Goal: Communication & Community: Answer question/provide support

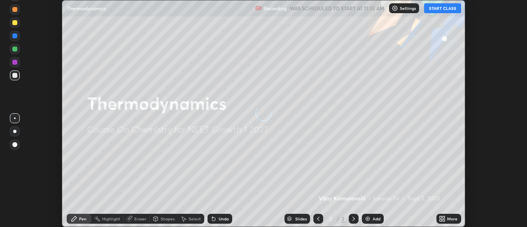
scroll to position [227, 527]
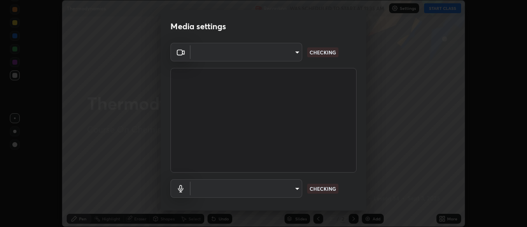
type input "488f195aeec122cb43e0740160e1882b082f3fdd4d4b6abd78f5297b28509510"
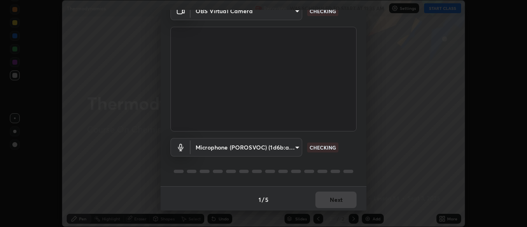
scroll to position [43, 0]
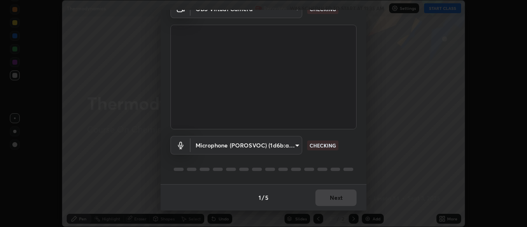
click at [292, 142] on body "Erase all Thermodynamics Recording WAS SCHEDULED TO START AT 11:35 AM Settings …" at bounding box center [263, 113] width 527 height 227
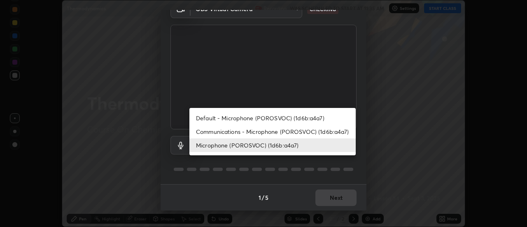
click at [285, 117] on li "Default - Microphone (POROSVOC) (1d6b:a4a7)" at bounding box center [272, 118] width 166 height 14
type input "default"
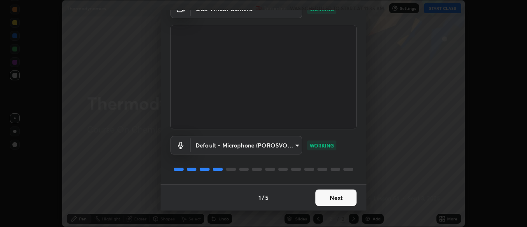
click at [338, 196] on button "Next" at bounding box center [335, 197] width 41 height 16
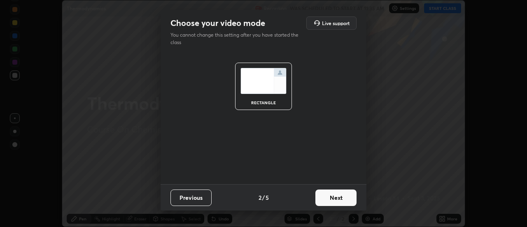
scroll to position [0, 0]
click at [338, 196] on button "Next" at bounding box center [335, 197] width 41 height 16
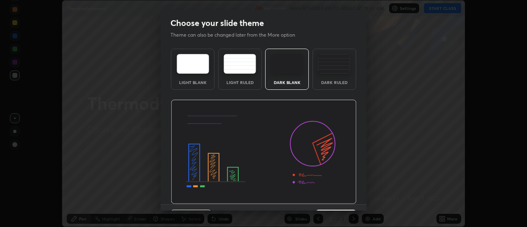
click at [352, 199] on img at bounding box center [264, 152] width 186 height 105
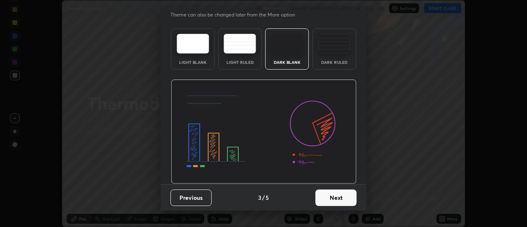
click at [345, 198] on button "Next" at bounding box center [335, 197] width 41 height 16
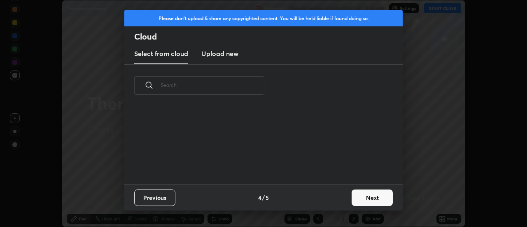
click at [366, 200] on button "Next" at bounding box center [372, 197] width 41 height 16
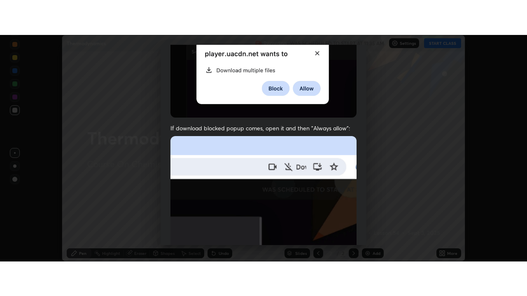
scroll to position [211, 0]
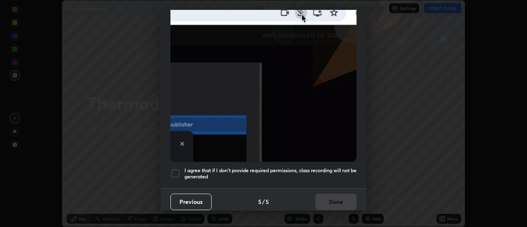
click at [173, 168] on div at bounding box center [175, 173] width 10 height 10
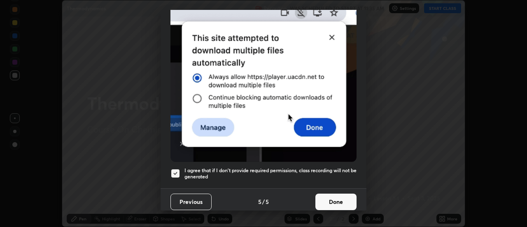
click at [346, 195] on button "Done" at bounding box center [335, 202] width 41 height 16
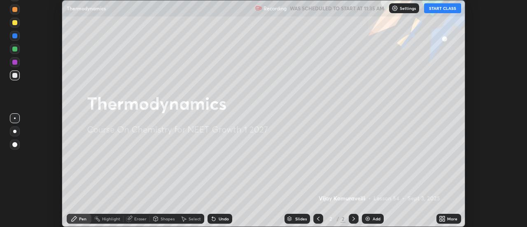
click at [441, 9] on button "START CLASS" at bounding box center [442, 8] width 37 height 10
click at [442, 220] on icon at bounding box center [441, 220] width 2 height 2
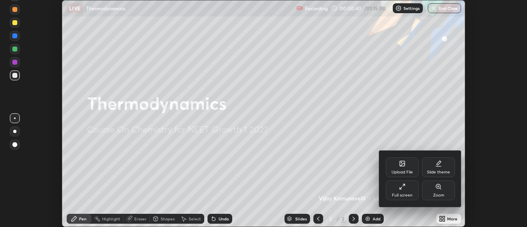
click at [403, 190] on div "Full screen" at bounding box center [402, 190] width 33 height 20
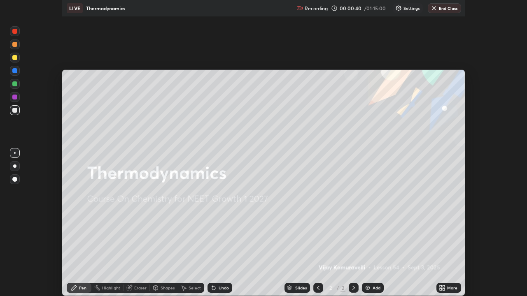
scroll to position [296, 527]
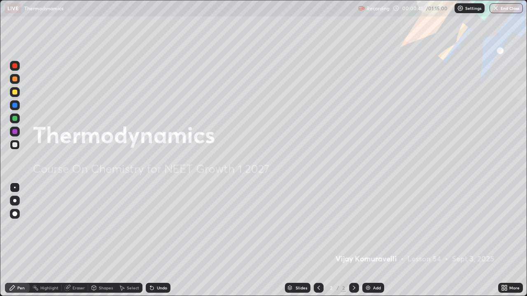
click at [372, 226] on div "Add" at bounding box center [373, 288] width 22 height 10
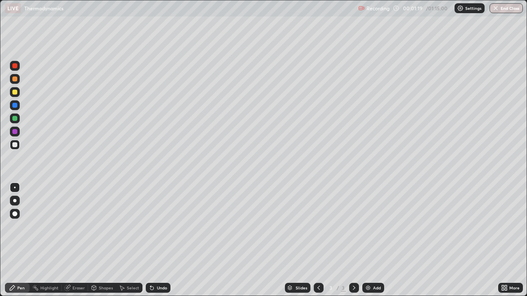
click at [14, 95] on div at bounding box center [15, 92] width 10 height 10
click at [16, 145] on div at bounding box center [14, 144] width 5 height 5
click at [18, 96] on div at bounding box center [15, 92] width 10 height 10
click at [105, 226] on div "Shapes" at bounding box center [106, 288] width 14 height 4
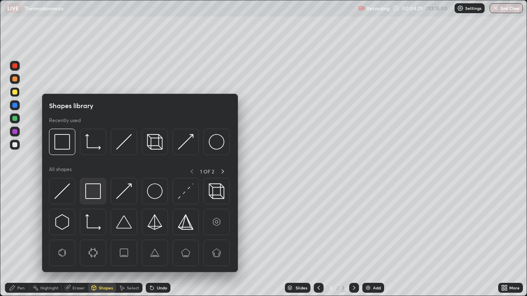
click at [91, 189] on img at bounding box center [93, 192] width 16 height 16
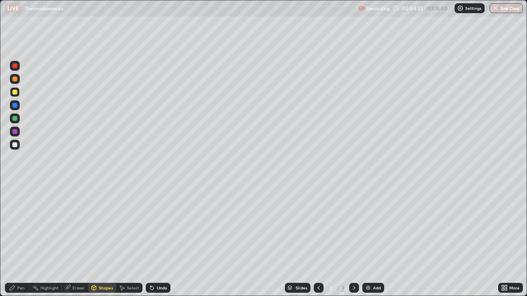
click at [19, 226] on div "Pen" at bounding box center [20, 288] width 7 height 4
click at [15, 145] on div at bounding box center [14, 144] width 5 height 5
click at [19, 94] on div at bounding box center [15, 92] width 10 height 10
click at [15, 145] on div at bounding box center [14, 144] width 5 height 5
click at [18, 148] on div at bounding box center [15, 145] width 10 height 10
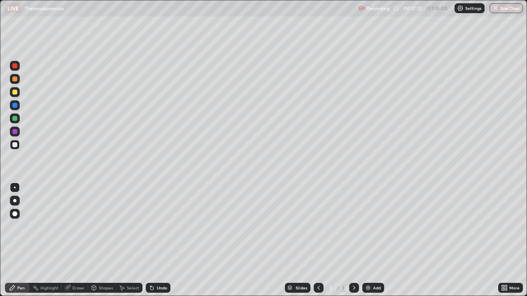
click at [164, 226] on div "Undo" at bounding box center [162, 288] width 10 height 4
click at [161, 226] on div "Undo" at bounding box center [162, 288] width 10 height 4
click at [158, 226] on div "Undo" at bounding box center [162, 288] width 10 height 4
click at [159, 226] on div "Undo" at bounding box center [162, 288] width 10 height 4
click at [19, 96] on div at bounding box center [15, 92] width 10 height 13
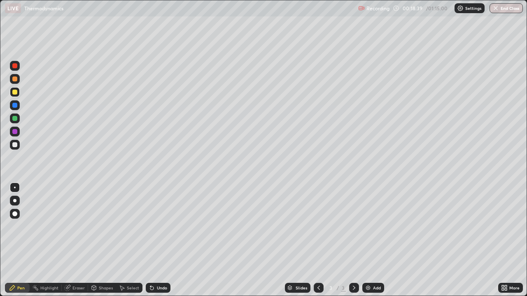
click at [16, 147] on div at bounding box center [14, 144] width 5 height 5
click at [16, 147] on div at bounding box center [15, 145] width 10 height 10
click at [105, 226] on div "Shapes" at bounding box center [106, 288] width 14 height 4
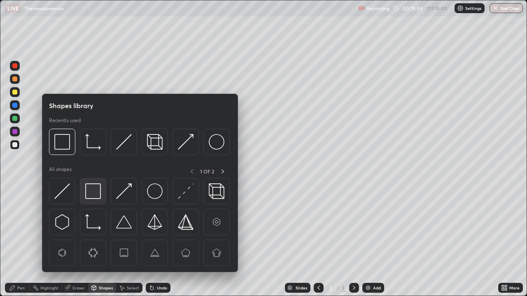
click at [94, 191] on img at bounding box center [93, 192] width 16 height 16
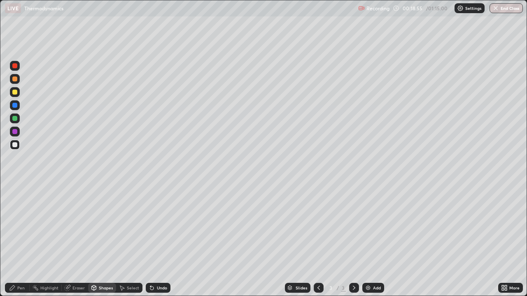
click at [15, 96] on div at bounding box center [15, 92] width 10 height 10
click at [12, 226] on icon at bounding box center [12, 288] width 5 height 5
click at [14, 149] on div at bounding box center [15, 145] width 10 height 10
click at [14, 94] on div at bounding box center [14, 92] width 5 height 5
click at [75, 226] on div "Eraser" at bounding box center [78, 288] width 12 height 4
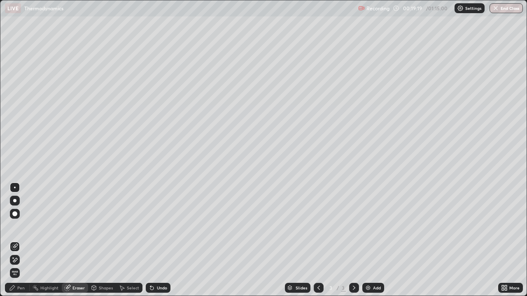
click at [101, 226] on div "Shapes" at bounding box center [102, 288] width 28 height 10
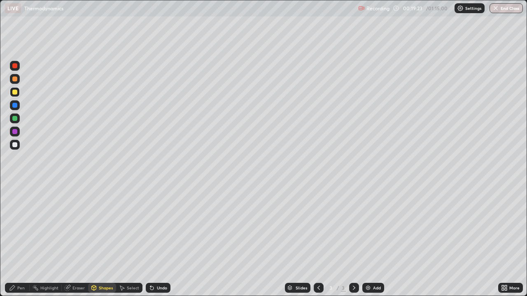
click at [19, 226] on div "Pen" at bounding box center [17, 288] width 25 height 10
click at [17, 149] on div at bounding box center [15, 145] width 10 height 10
click at [18, 91] on div at bounding box center [15, 92] width 10 height 10
click at [15, 145] on div at bounding box center [14, 144] width 5 height 5
click at [98, 226] on div "Shapes" at bounding box center [102, 288] width 28 height 10
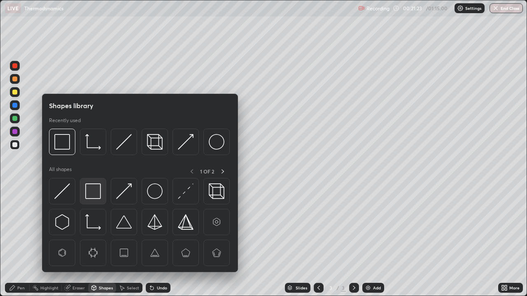
click at [94, 187] on img at bounding box center [93, 192] width 16 height 16
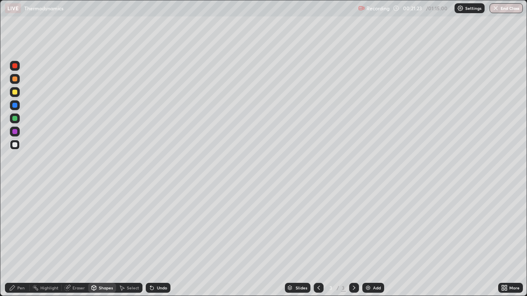
click at [14, 92] on div at bounding box center [14, 92] width 5 height 5
click at [369, 226] on img at bounding box center [368, 288] width 7 height 7
click at [161, 226] on div "Undo" at bounding box center [162, 288] width 10 height 4
click at [160, 226] on div "Undo" at bounding box center [162, 288] width 10 height 4
click at [21, 226] on div "Pen" at bounding box center [20, 288] width 7 height 4
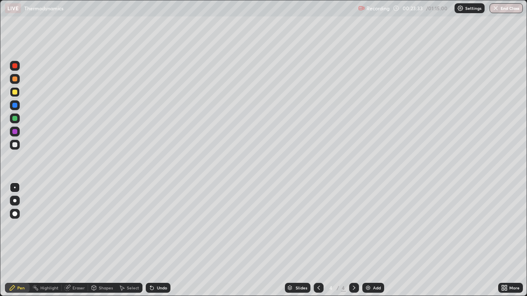
click at [18, 147] on div at bounding box center [15, 145] width 10 height 10
click at [16, 94] on div at bounding box center [14, 92] width 5 height 5
click at [17, 144] on div at bounding box center [14, 144] width 5 height 5
click at [103, 226] on div "Shapes" at bounding box center [106, 288] width 14 height 4
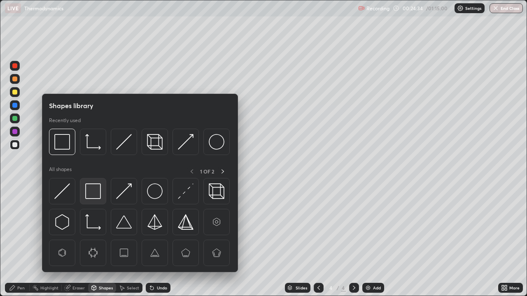
click at [93, 185] on img at bounding box center [93, 192] width 16 height 16
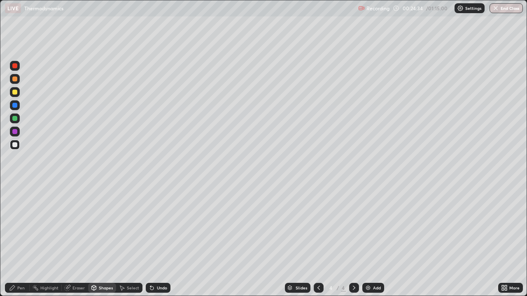
click at [16, 94] on div at bounding box center [14, 92] width 5 height 5
click at [19, 226] on div "Pen" at bounding box center [20, 288] width 7 height 4
click at [14, 149] on div at bounding box center [15, 145] width 10 height 10
click at [76, 226] on div "Eraser" at bounding box center [75, 288] width 26 height 10
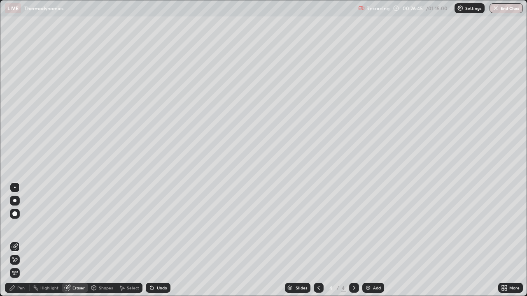
click at [21, 226] on div "Pen" at bounding box center [20, 288] width 7 height 4
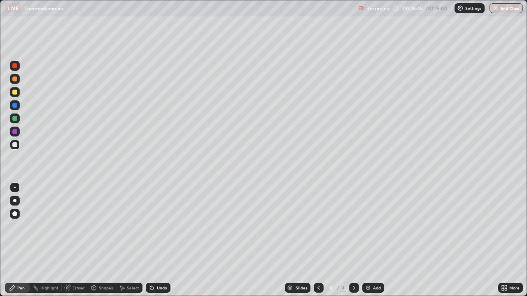
click at [22, 226] on div "Pen" at bounding box center [20, 288] width 7 height 4
click at [15, 93] on div at bounding box center [14, 92] width 5 height 5
click at [16, 147] on div at bounding box center [14, 144] width 5 height 5
click at [95, 226] on icon at bounding box center [94, 287] width 5 height 1
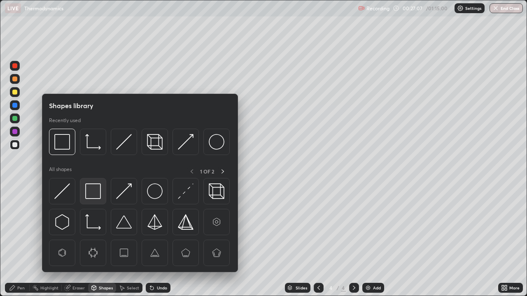
click at [92, 193] on img at bounding box center [93, 192] width 16 height 16
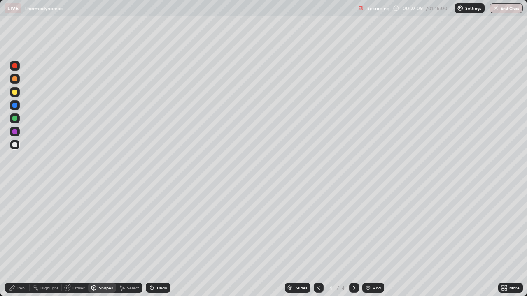
click at [159, 226] on div "Undo" at bounding box center [162, 288] width 10 height 4
click at [14, 96] on div at bounding box center [15, 92] width 10 height 10
click at [21, 226] on div "Pen" at bounding box center [20, 288] width 7 height 4
click at [16, 94] on div at bounding box center [14, 92] width 5 height 5
click at [16, 146] on div at bounding box center [14, 144] width 5 height 5
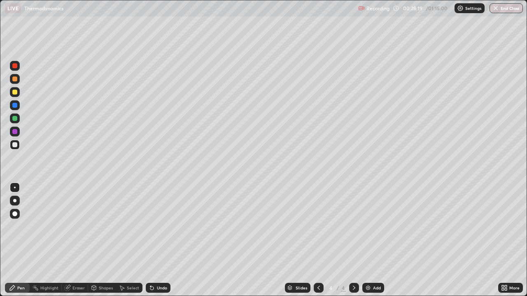
click at [161, 226] on div "Undo" at bounding box center [162, 288] width 10 height 4
click at [162, 226] on div "Undo" at bounding box center [162, 288] width 10 height 4
click at [159, 226] on div "Undo" at bounding box center [162, 288] width 10 height 4
click at [98, 226] on div "Shapes" at bounding box center [102, 288] width 28 height 10
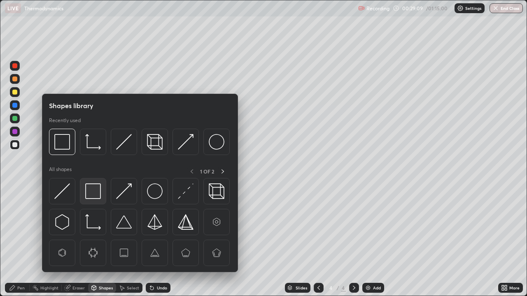
click at [92, 196] on img at bounding box center [93, 192] width 16 height 16
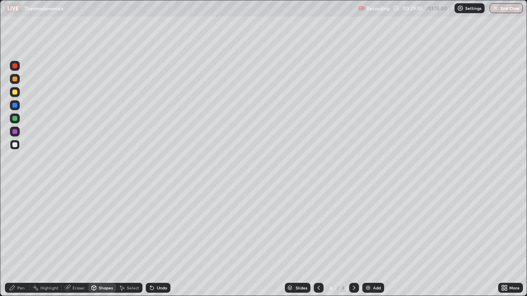
click at [15, 96] on div at bounding box center [15, 92] width 10 height 10
click at [72, 226] on div "Eraser" at bounding box center [75, 288] width 26 height 10
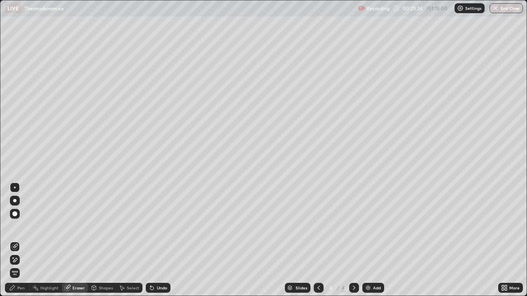
click at [15, 215] on div at bounding box center [14, 214] width 5 height 5
click at [16, 226] on div "Pen" at bounding box center [17, 288] width 25 height 10
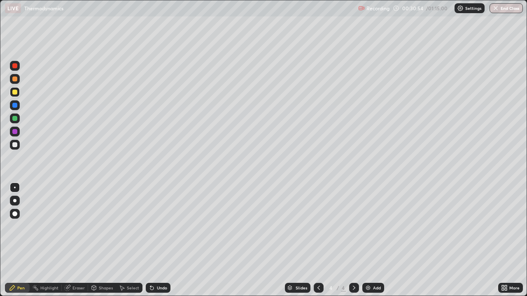
click at [158, 226] on div "Undo" at bounding box center [162, 288] width 10 height 4
click at [17, 149] on div at bounding box center [15, 145] width 10 height 10
click at [15, 93] on div at bounding box center [14, 92] width 5 height 5
click at [96, 226] on icon at bounding box center [94, 288] width 7 height 7
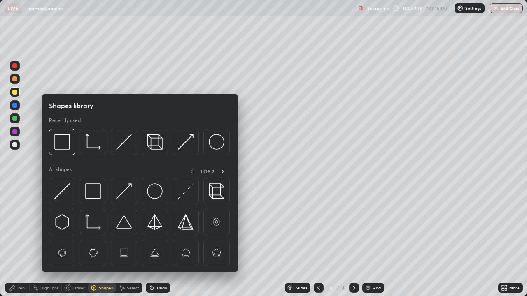
click at [21, 226] on div "Pen" at bounding box center [20, 288] width 7 height 4
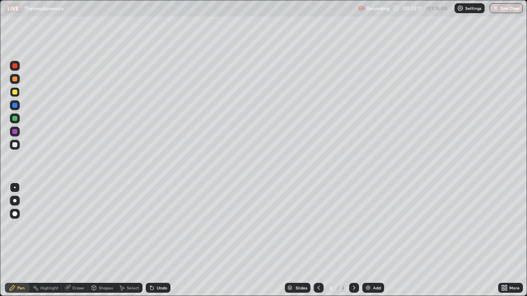
click at [18, 147] on div at bounding box center [15, 145] width 10 height 10
click at [159, 226] on div "Undo" at bounding box center [162, 288] width 10 height 4
click at [106, 226] on div "Shapes" at bounding box center [106, 288] width 14 height 4
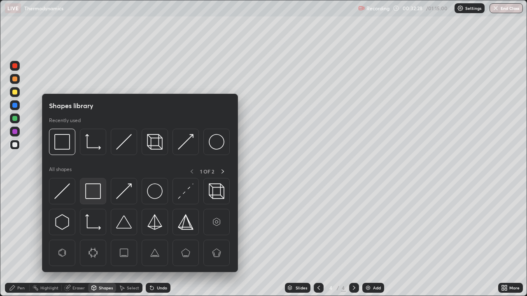
click at [92, 192] on img at bounding box center [93, 192] width 16 height 16
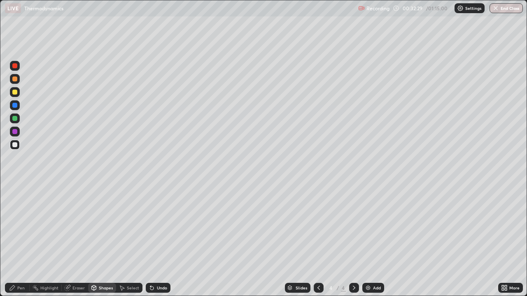
click at [15, 93] on div at bounding box center [14, 92] width 5 height 5
click at [15, 145] on div at bounding box center [14, 144] width 5 height 5
click at [157, 226] on div "Undo" at bounding box center [162, 288] width 10 height 4
click at [18, 226] on div "Pen" at bounding box center [17, 288] width 25 height 10
click at [157, 226] on div "Undo" at bounding box center [162, 288] width 10 height 4
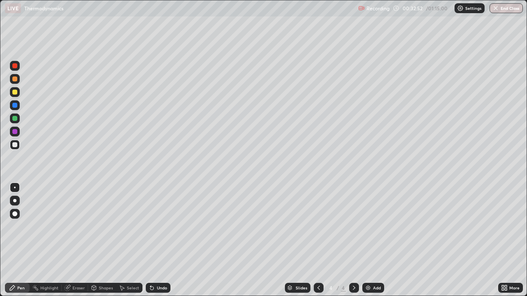
click at [157, 226] on div "Undo" at bounding box center [162, 288] width 10 height 4
click at [160, 226] on div "Undo" at bounding box center [162, 288] width 10 height 4
click at [161, 226] on div "Undo" at bounding box center [162, 288] width 10 height 4
click at [163, 226] on div "Undo" at bounding box center [162, 288] width 10 height 4
click at [162, 226] on div "Undo" at bounding box center [162, 288] width 10 height 4
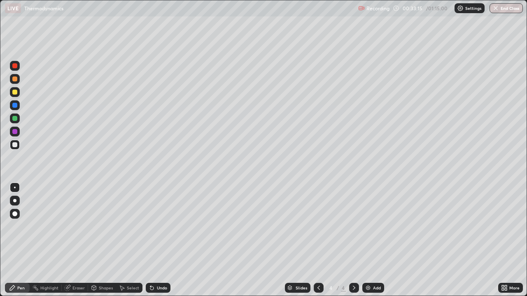
click at [98, 226] on div "Shapes" at bounding box center [102, 288] width 28 height 10
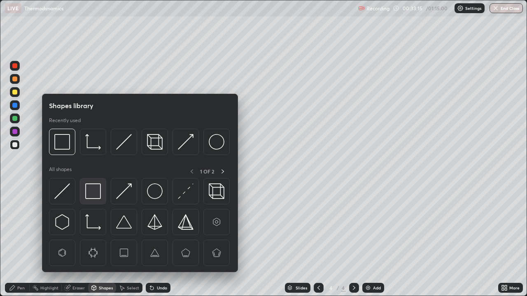
click at [97, 196] on img at bounding box center [93, 192] width 16 height 16
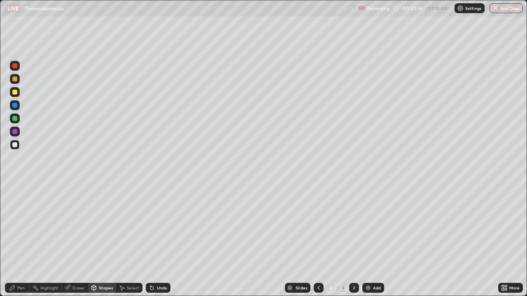
click at [16, 93] on div at bounding box center [14, 92] width 5 height 5
click at [18, 92] on div at bounding box center [15, 92] width 10 height 10
click at [157, 226] on div "Undo" at bounding box center [162, 288] width 10 height 4
click at [154, 226] on icon at bounding box center [152, 288] width 7 height 7
click at [20, 226] on div "Pen" at bounding box center [20, 288] width 7 height 4
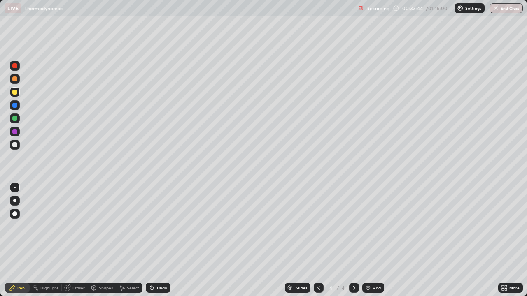
click at [15, 145] on div at bounding box center [14, 144] width 5 height 5
click at [154, 226] on icon at bounding box center [152, 288] width 7 height 7
click at [154, 226] on div "Undo" at bounding box center [158, 288] width 25 height 10
click at [101, 226] on div "Shapes" at bounding box center [106, 288] width 14 height 4
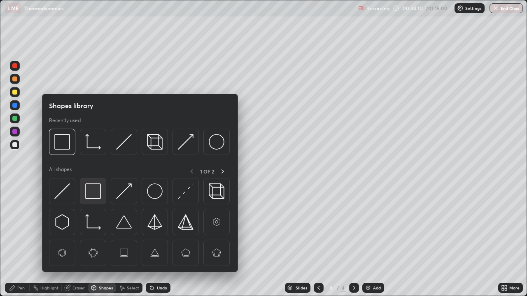
click at [96, 193] on img at bounding box center [93, 192] width 16 height 16
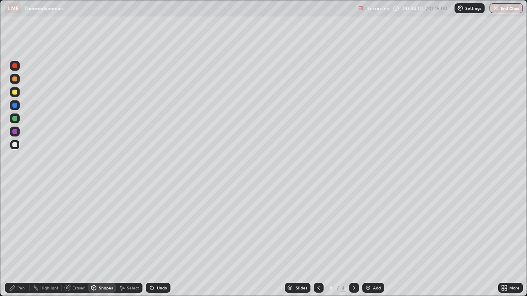
click at [17, 96] on div at bounding box center [15, 92] width 10 height 10
click at [11, 226] on icon at bounding box center [12, 288] width 7 height 7
click at [18, 146] on div at bounding box center [15, 145] width 10 height 10
click at [15, 92] on div at bounding box center [14, 92] width 5 height 5
click at [15, 145] on div at bounding box center [14, 144] width 5 height 5
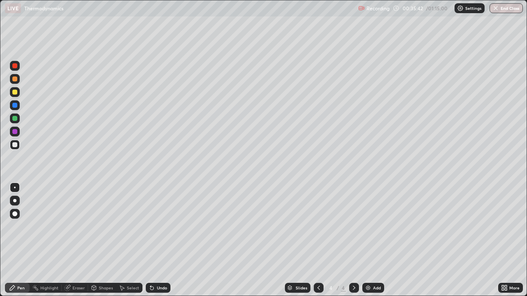
click at [100, 226] on div "Shapes" at bounding box center [106, 288] width 14 height 4
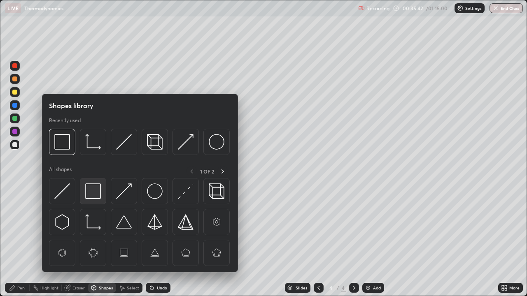
click at [91, 189] on img at bounding box center [93, 192] width 16 height 16
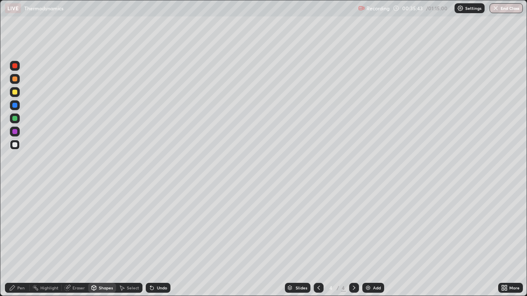
click at [19, 94] on div at bounding box center [15, 92] width 10 height 10
click at [370, 226] on img at bounding box center [368, 288] width 7 height 7
click at [318, 226] on icon at bounding box center [318, 288] width 7 height 7
click at [353, 226] on icon at bounding box center [354, 288] width 7 height 7
click at [157, 226] on div "Undo" at bounding box center [162, 288] width 10 height 4
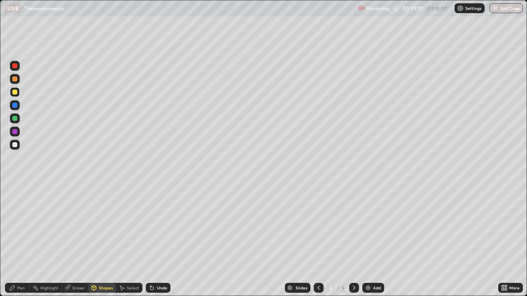
click at [159, 226] on div "Undo" at bounding box center [162, 288] width 10 height 4
click at [18, 226] on div "Pen" at bounding box center [20, 288] width 7 height 4
click at [16, 145] on div at bounding box center [14, 144] width 5 height 5
click at [16, 144] on div at bounding box center [14, 144] width 5 height 5
click at [16, 94] on div at bounding box center [15, 92] width 10 height 10
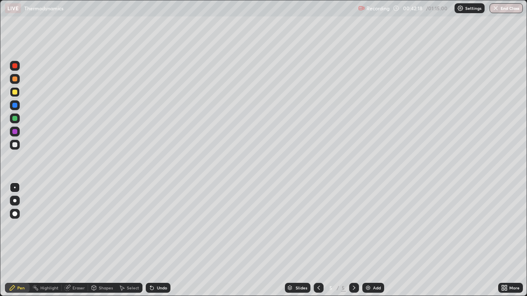
click at [15, 145] on div at bounding box center [14, 144] width 5 height 5
click at [76, 226] on div "Eraser" at bounding box center [78, 288] width 12 height 4
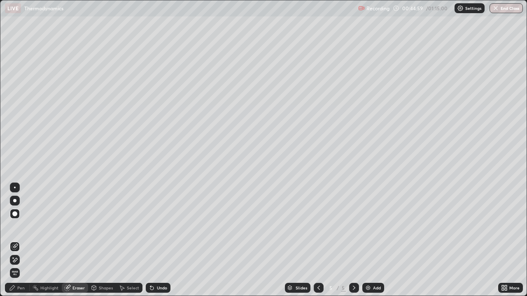
click at [17, 226] on div "Pen" at bounding box center [17, 288] width 25 height 10
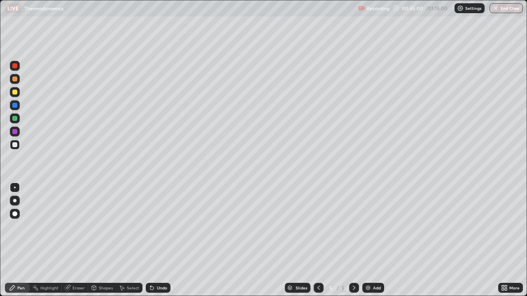
click at [15, 148] on div at bounding box center [15, 145] width 10 height 10
click at [102, 226] on div "Shapes" at bounding box center [106, 288] width 14 height 4
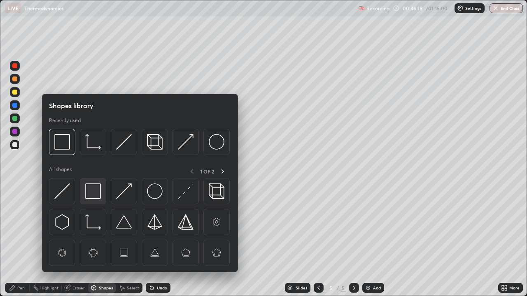
click at [94, 194] on img at bounding box center [93, 192] width 16 height 16
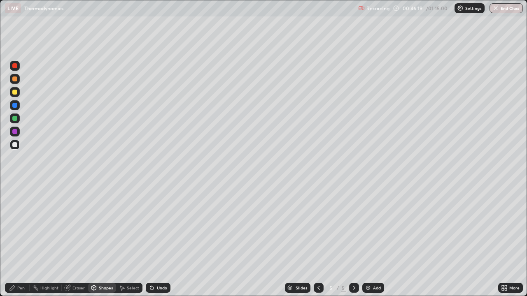
click at [15, 93] on div at bounding box center [14, 92] width 5 height 5
click at [19, 226] on div "Pen" at bounding box center [20, 288] width 7 height 4
click at [14, 144] on div at bounding box center [14, 144] width 5 height 5
click at [14, 92] on div at bounding box center [14, 92] width 5 height 5
click at [17, 148] on div at bounding box center [15, 145] width 10 height 10
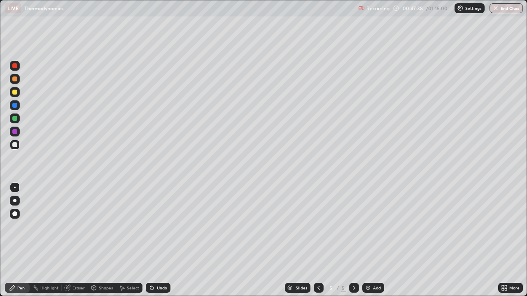
click at [104, 226] on div "Shapes" at bounding box center [106, 288] width 14 height 4
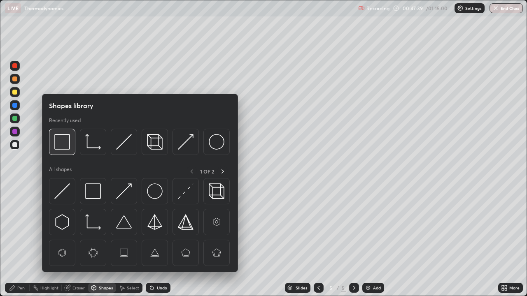
click at [70, 146] on div at bounding box center [62, 142] width 26 height 26
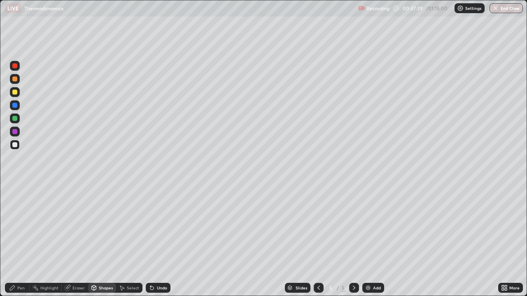
click at [19, 93] on div at bounding box center [15, 92] width 10 height 10
click at [18, 93] on div at bounding box center [15, 92] width 10 height 10
click at [157, 226] on div "Undo" at bounding box center [162, 288] width 10 height 4
click at [19, 226] on div "Pen" at bounding box center [20, 288] width 7 height 4
click at [18, 146] on div at bounding box center [15, 145] width 10 height 10
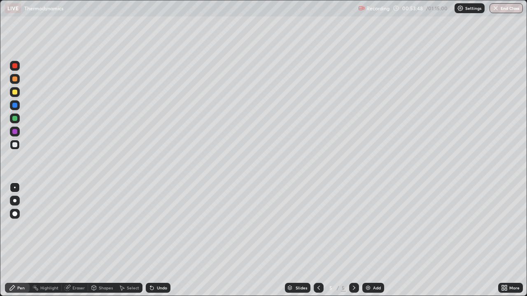
click at [75, 226] on div "Eraser" at bounding box center [78, 288] width 12 height 4
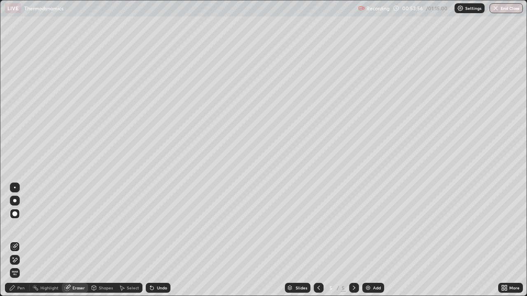
click at [18, 226] on div "Pen" at bounding box center [20, 288] width 7 height 4
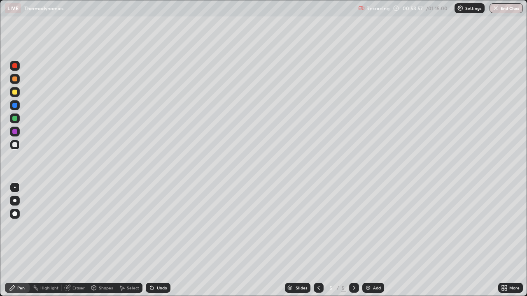
click at [19, 147] on div at bounding box center [15, 145] width 10 height 10
click at [159, 226] on div "Undo" at bounding box center [162, 288] width 10 height 4
click at [158, 226] on div "Undo" at bounding box center [162, 288] width 10 height 4
click at [157, 226] on div "Undo" at bounding box center [162, 288] width 10 height 4
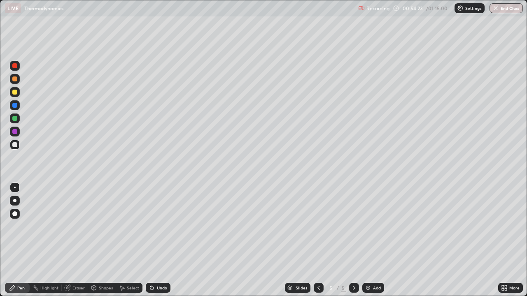
click at [158, 226] on div "Undo" at bounding box center [162, 288] width 10 height 4
click at [159, 226] on div "Undo" at bounding box center [162, 288] width 10 height 4
click at [161, 226] on div "Undo" at bounding box center [162, 288] width 10 height 4
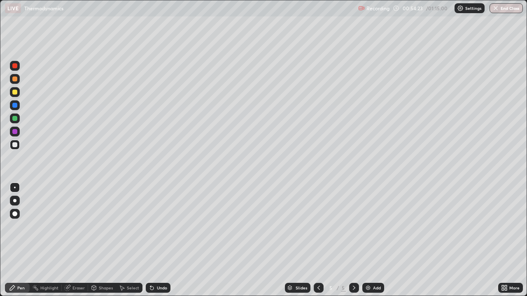
click at [164, 226] on div "Undo" at bounding box center [158, 288] width 25 height 10
click at [163, 226] on div "Undo" at bounding box center [162, 288] width 10 height 4
click at [160, 226] on div "Undo" at bounding box center [162, 288] width 10 height 4
click at [161, 226] on div "Undo" at bounding box center [162, 288] width 10 height 4
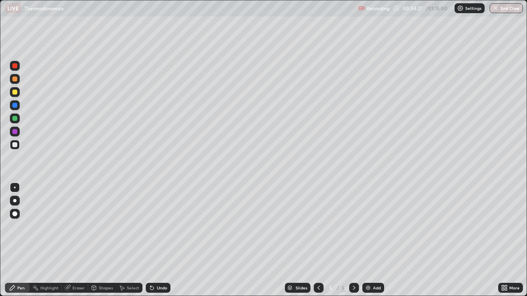
click at [161, 226] on div "Undo" at bounding box center [158, 288] width 25 height 10
click at [162, 226] on div "Undo" at bounding box center [162, 288] width 10 height 4
click at [17, 95] on div at bounding box center [15, 92] width 10 height 10
click at [160, 226] on div "Undo" at bounding box center [162, 288] width 10 height 4
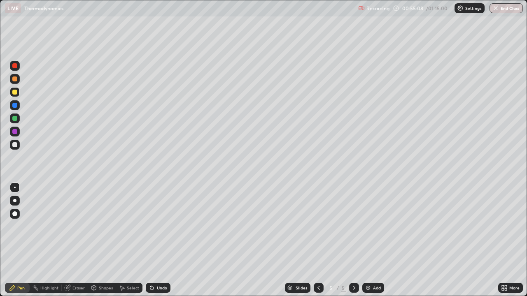
click at [161, 226] on div "Undo" at bounding box center [162, 288] width 10 height 4
click at [160, 226] on div "Undo" at bounding box center [162, 288] width 10 height 4
click at [157, 226] on div "Undo" at bounding box center [162, 288] width 10 height 4
click at [159, 226] on div "Undo" at bounding box center [162, 288] width 10 height 4
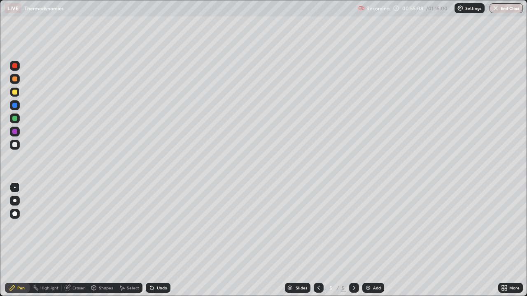
click at [159, 226] on div "Undo" at bounding box center [162, 288] width 10 height 4
click at [157, 226] on div "Undo" at bounding box center [162, 288] width 10 height 4
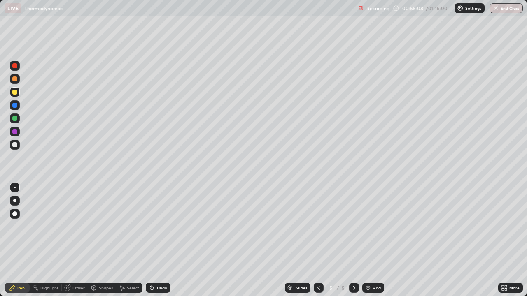
click at [157, 226] on div "Undo" at bounding box center [162, 288] width 10 height 4
click at [16, 147] on div at bounding box center [14, 144] width 5 height 5
click at [100, 226] on div "Shapes" at bounding box center [102, 288] width 28 height 10
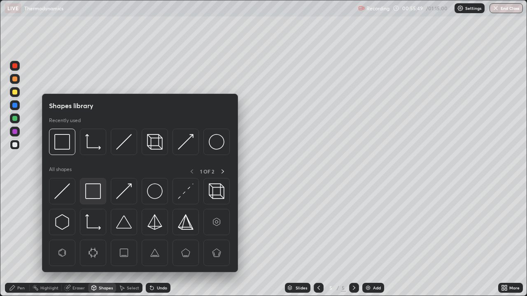
click at [92, 192] on img at bounding box center [93, 192] width 16 height 16
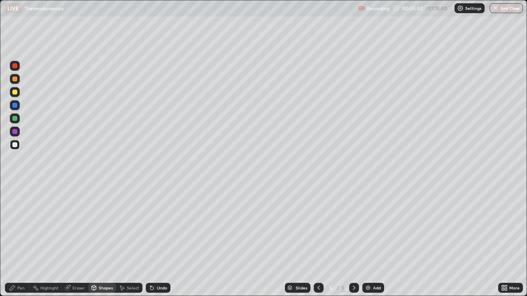
click at [18, 97] on div at bounding box center [15, 92] width 10 height 13
click at [371, 226] on div "Add" at bounding box center [373, 288] width 22 height 10
click at [15, 147] on div at bounding box center [14, 144] width 5 height 5
click at [158, 226] on div "Undo" at bounding box center [162, 288] width 10 height 4
click at [161, 226] on div "Undo" at bounding box center [162, 288] width 10 height 4
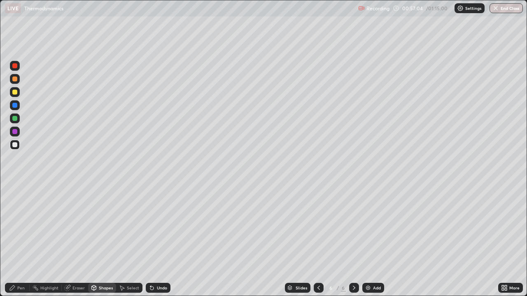
click at [22, 226] on div "Pen" at bounding box center [20, 288] width 7 height 4
click at [159, 226] on div "Undo" at bounding box center [162, 288] width 10 height 4
click at [160, 226] on div "Undo" at bounding box center [162, 288] width 10 height 4
click at [102, 226] on div "Shapes" at bounding box center [106, 288] width 14 height 4
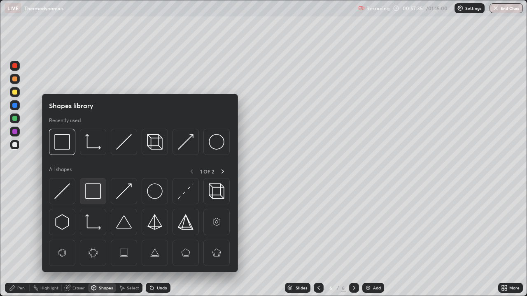
click at [91, 185] on img at bounding box center [93, 192] width 16 height 16
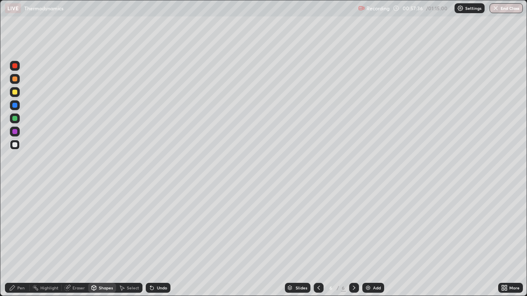
click at [15, 92] on div at bounding box center [14, 92] width 5 height 5
click at [15, 146] on div at bounding box center [14, 144] width 5 height 5
click at [159, 226] on div "Undo" at bounding box center [162, 288] width 10 height 4
click at [20, 226] on div "Pen" at bounding box center [20, 288] width 7 height 4
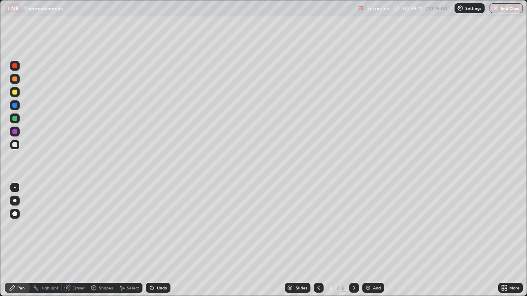
click at [16, 93] on div at bounding box center [14, 92] width 5 height 5
click at [71, 226] on div "Eraser" at bounding box center [75, 288] width 26 height 10
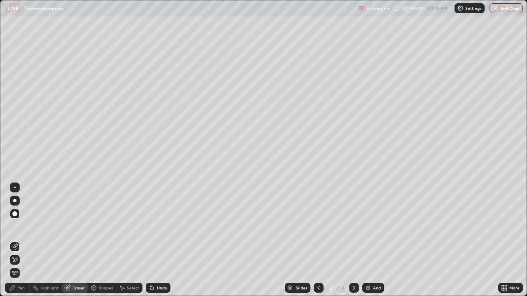
click at [15, 188] on div at bounding box center [15, 188] width 2 height 2
click at [13, 226] on icon at bounding box center [12, 288] width 5 height 5
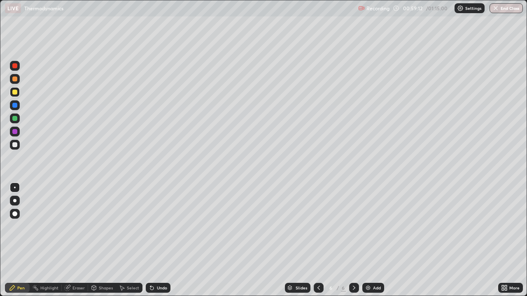
click at [16, 145] on div at bounding box center [14, 144] width 5 height 5
click at [79, 226] on div "Eraser" at bounding box center [75, 288] width 26 height 10
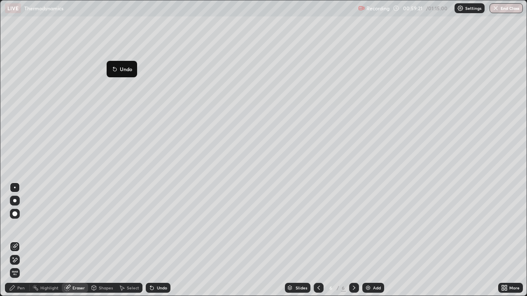
click at [16, 226] on div "Pen" at bounding box center [17, 288] width 25 height 10
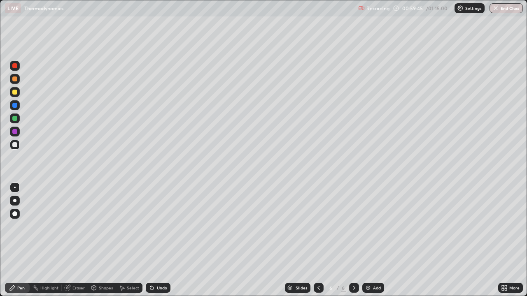
click at [15, 93] on div at bounding box center [14, 92] width 5 height 5
click at [16, 145] on div at bounding box center [14, 144] width 5 height 5
click at [154, 226] on icon at bounding box center [152, 288] width 7 height 7
click at [15, 93] on div at bounding box center [14, 92] width 5 height 5
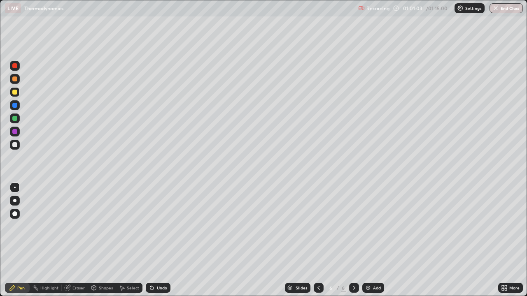
click at [14, 148] on div at bounding box center [15, 145] width 10 height 10
click at [15, 93] on div at bounding box center [14, 92] width 5 height 5
click at [16, 149] on div at bounding box center [15, 145] width 10 height 10
click at [14, 95] on div at bounding box center [15, 92] width 10 height 10
click at [150, 226] on icon at bounding box center [150, 286] width 1 height 1
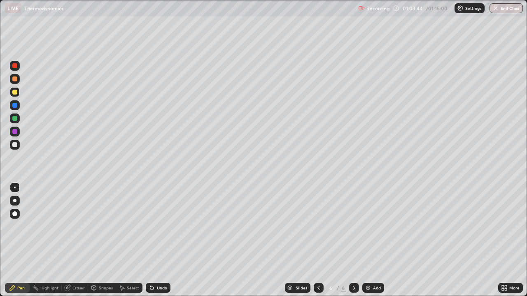
click at [368, 226] on img at bounding box center [368, 288] width 7 height 7
click at [319, 226] on icon at bounding box center [318, 288] width 7 height 7
click at [352, 226] on icon at bounding box center [354, 288] width 7 height 7
click at [16, 145] on div at bounding box center [14, 144] width 5 height 5
click at [164, 226] on div "Undo" at bounding box center [162, 288] width 10 height 4
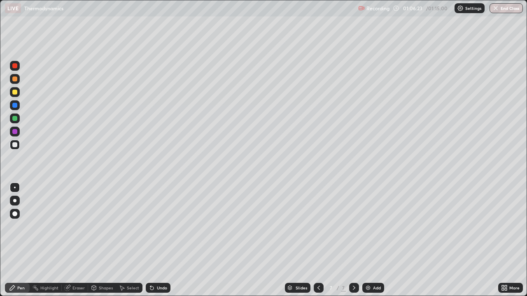
click at [165, 226] on div "Undo" at bounding box center [162, 288] width 10 height 4
click at [167, 226] on div "Undo" at bounding box center [158, 288] width 25 height 10
click at [166, 226] on div "Undo" at bounding box center [162, 288] width 10 height 4
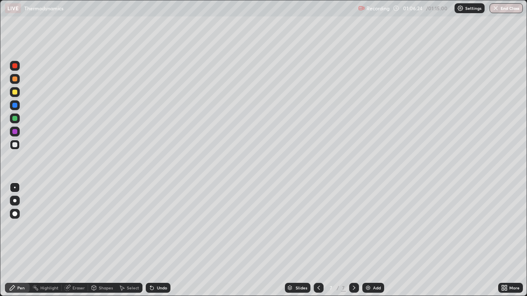
click at [163, 226] on div "Undo" at bounding box center [162, 288] width 10 height 4
click at [163, 226] on div "Undo" at bounding box center [158, 288] width 25 height 10
click at [162, 226] on div "Undo" at bounding box center [158, 288] width 25 height 10
click at [163, 226] on div "Undo" at bounding box center [162, 288] width 10 height 4
click at [160, 226] on div "Undo" at bounding box center [162, 288] width 10 height 4
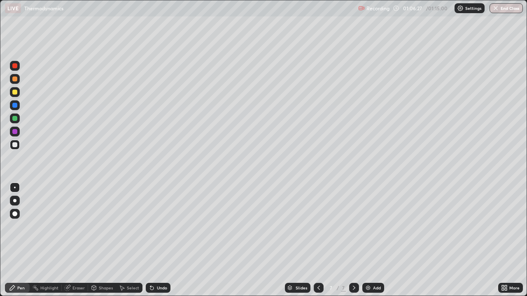
click at [162, 226] on div "Undo" at bounding box center [158, 288] width 25 height 10
click at [16, 93] on div at bounding box center [14, 92] width 5 height 5
click at [16, 147] on div at bounding box center [14, 144] width 5 height 5
click at [158, 226] on div "Undo" at bounding box center [162, 288] width 10 height 4
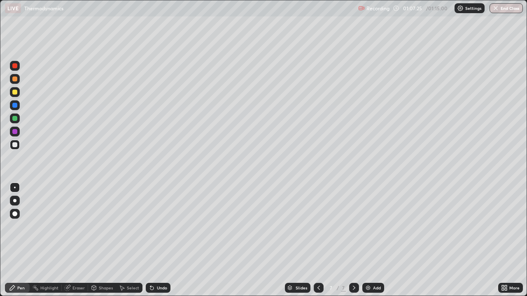
click at [160, 226] on div "Undo" at bounding box center [162, 288] width 10 height 4
click at [161, 226] on div "Undo" at bounding box center [162, 288] width 10 height 4
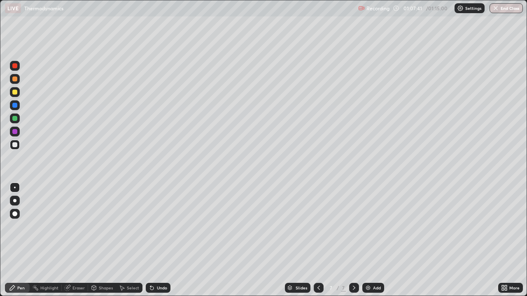
click at [14, 94] on div at bounding box center [14, 92] width 5 height 5
click at [16, 95] on div at bounding box center [15, 92] width 10 height 10
click at [15, 145] on div at bounding box center [14, 144] width 5 height 5
click at [82, 226] on div "Eraser" at bounding box center [78, 288] width 12 height 4
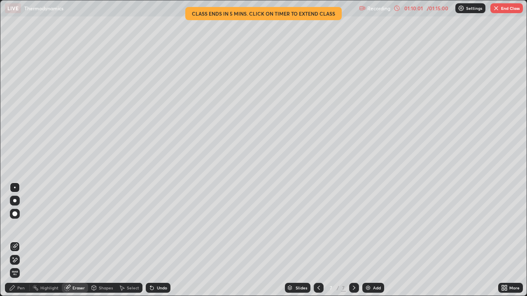
click at [19, 226] on div "Pen" at bounding box center [20, 288] width 7 height 4
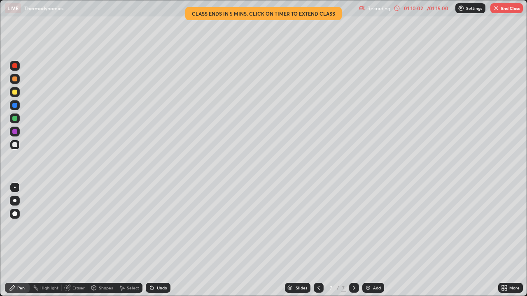
click at [15, 93] on div at bounding box center [14, 92] width 5 height 5
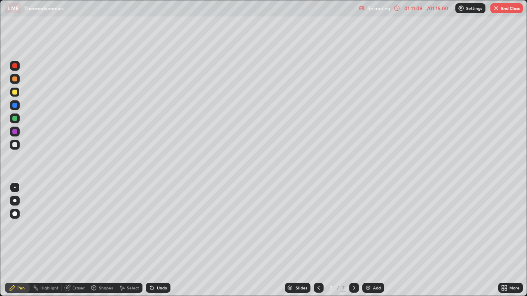
click at [14, 143] on div at bounding box center [14, 144] width 5 height 5
click at [16, 95] on div at bounding box center [15, 92] width 10 height 10
click at [15, 145] on div at bounding box center [14, 144] width 5 height 5
click at [161, 226] on div "Undo" at bounding box center [162, 288] width 10 height 4
click at [160, 226] on div "Undo" at bounding box center [162, 288] width 10 height 4
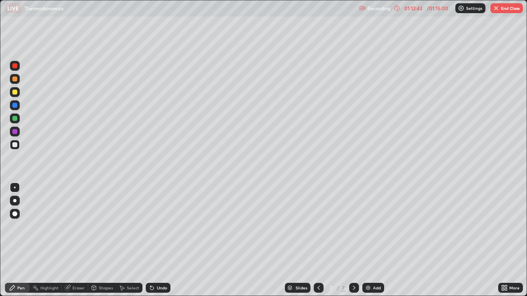
click at [162, 226] on div "Undo" at bounding box center [158, 288] width 25 height 10
click at [19, 96] on div at bounding box center [15, 92] width 10 height 10
click at [161, 226] on div "Undo" at bounding box center [162, 288] width 10 height 4
click at [162, 226] on div "Undo" at bounding box center [162, 288] width 10 height 4
click at [18, 144] on div at bounding box center [15, 145] width 10 height 10
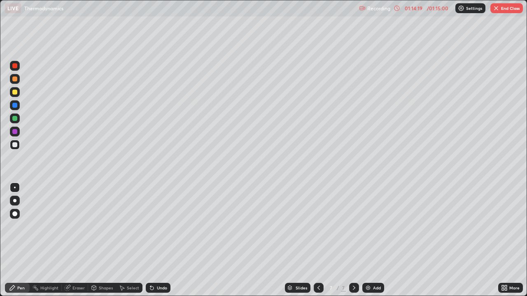
click at [16, 94] on div at bounding box center [14, 92] width 5 height 5
click at [15, 147] on div at bounding box center [14, 144] width 5 height 5
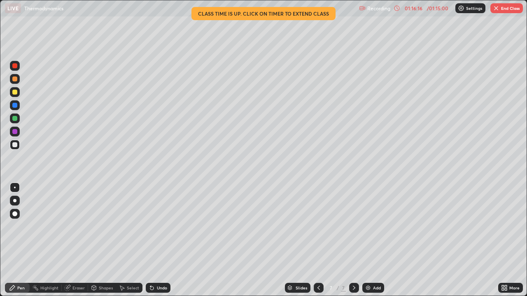
click at [498, 11] on img "button" at bounding box center [496, 8] width 7 height 7
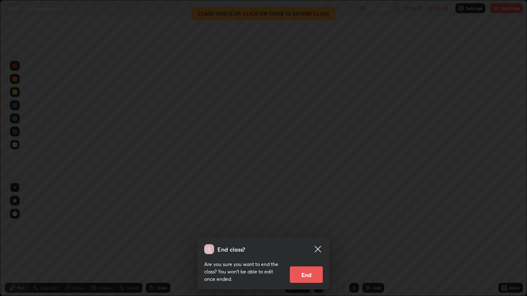
click at [299, 226] on button "End" at bounding box center [306, 275] width 33 height 16
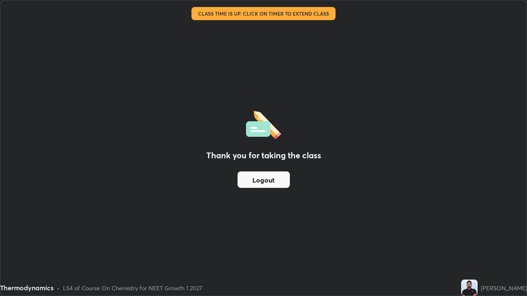
click at [250, 178] on button "Logout" at bounding box center [264, 180] width 52 height 16
